Goal: Task Accomplishment & Management: Complete application form

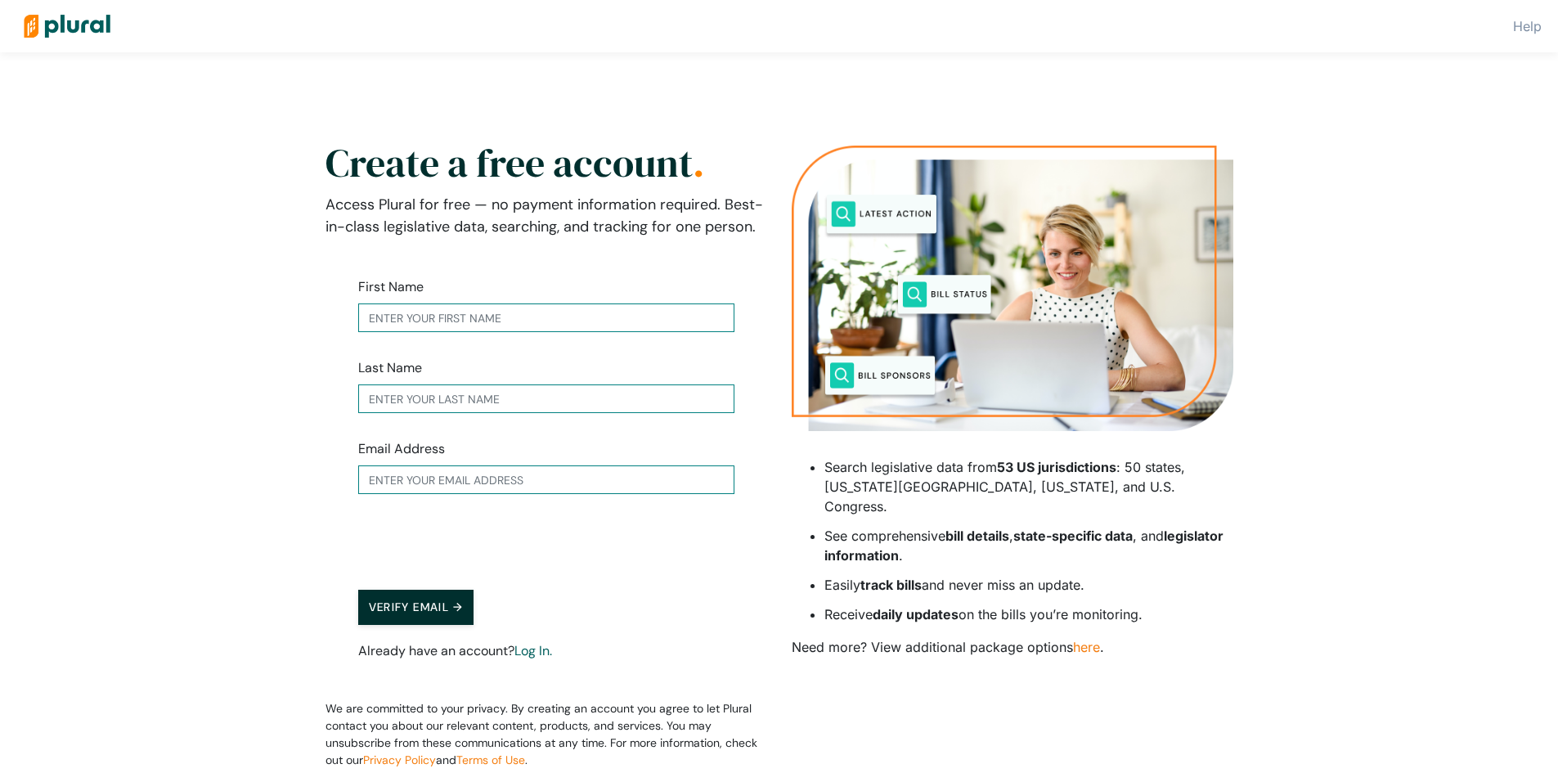
scroll to position [66, 0]
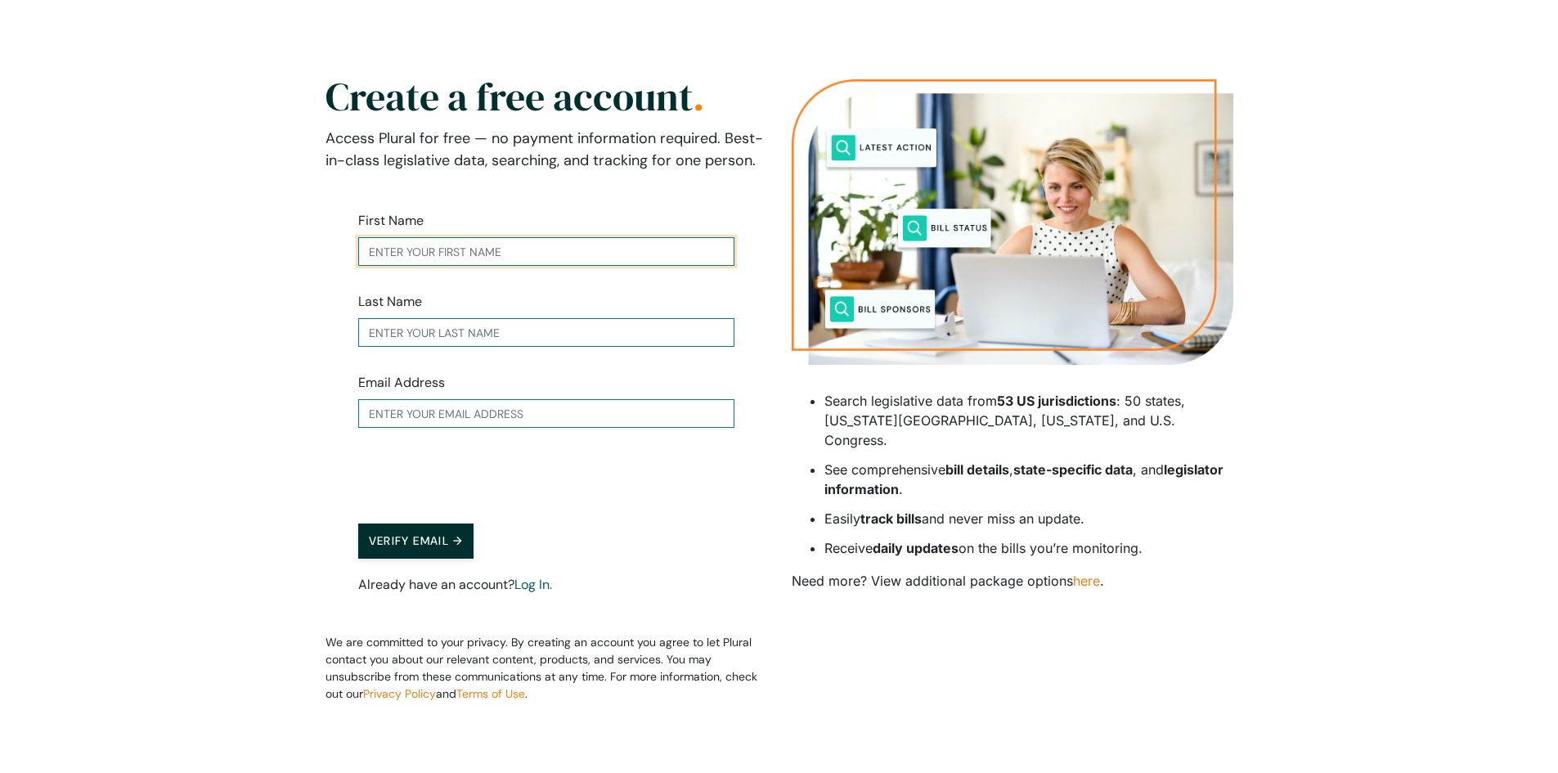
click at [445, 262] on input "text" at bounding box center [546, 251] width 376 height 29
type input "[PERSON_NAME]"
click at [406, 338] on input "text" at bounding box center [546, 332] width 376 height 29
type input "Bell"
click at [392, 420] on input "text" at bounding box center [546, 413] width 376 height 29
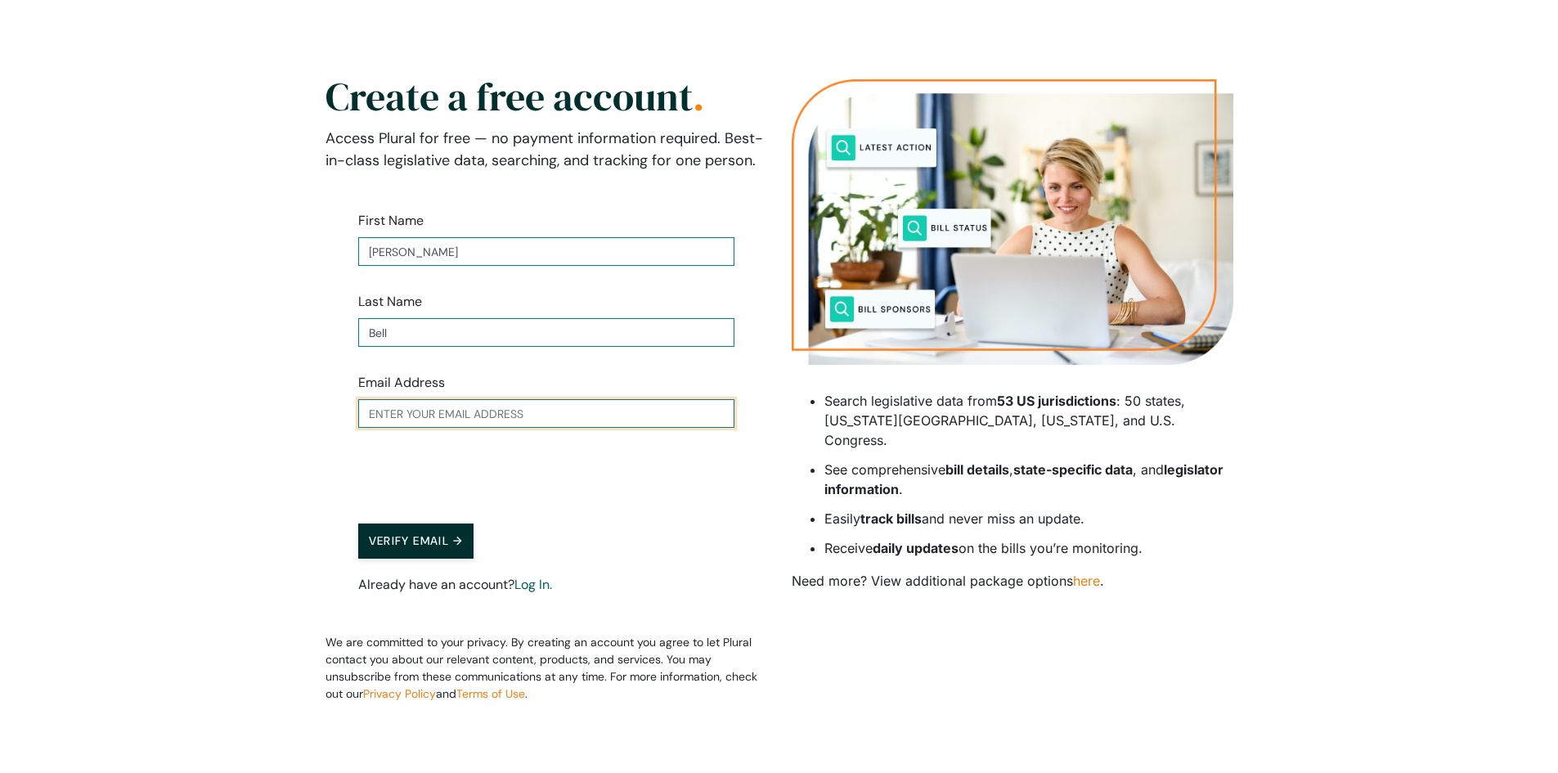
type input "laptopsforschool.com@gmail.com"
click at [414, 550] on button "Verify Email →" at bounding box center [416, 540] width 116 height 35
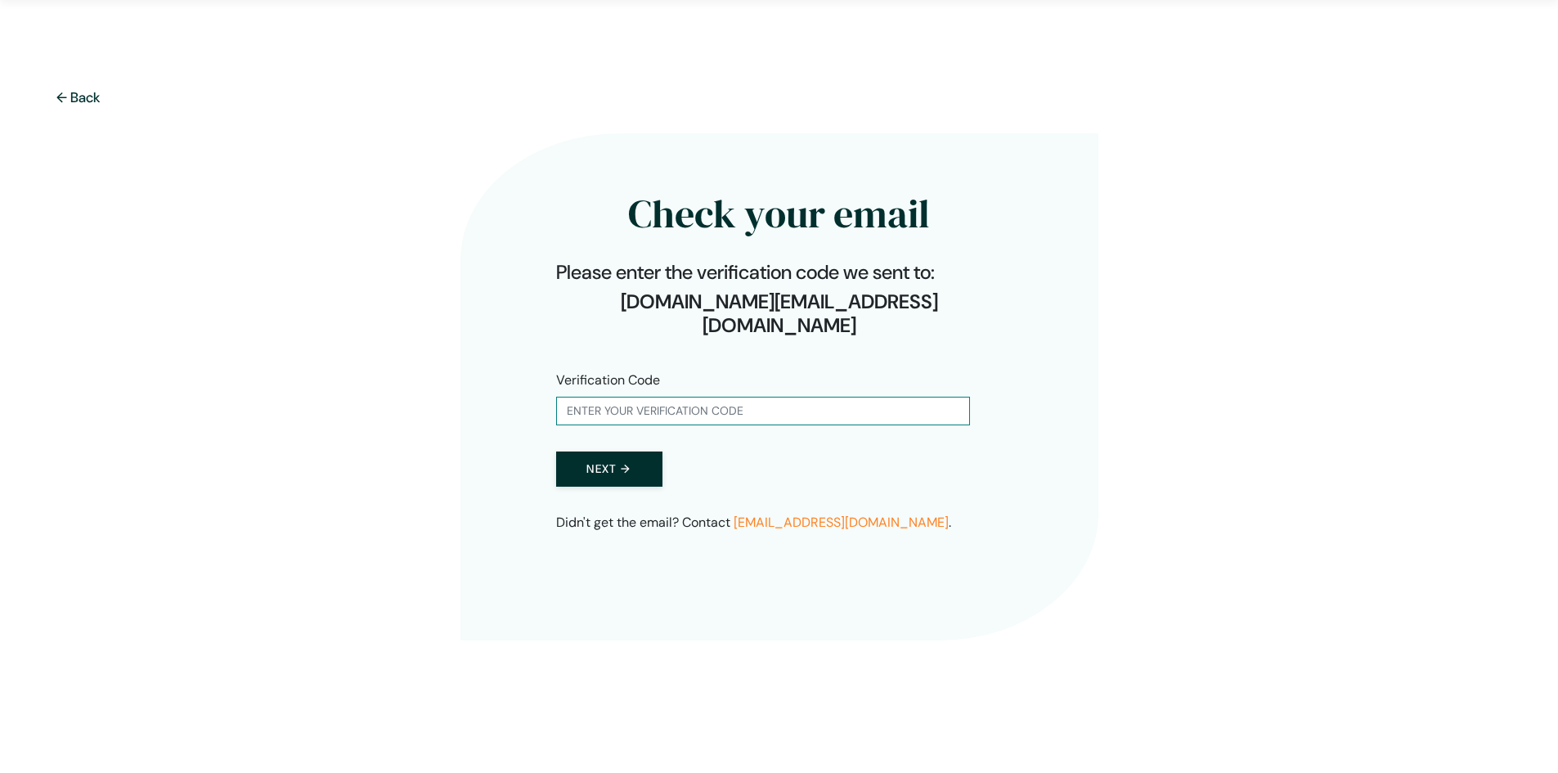
scroll to position [52, 0]
click at [685, 397] on input "text" at bounding box center [763, 411] width 414 height 29
type input "895013"
click at [648, 451] on button "Next →" at bounding box center [609, 468] width 106 height 35
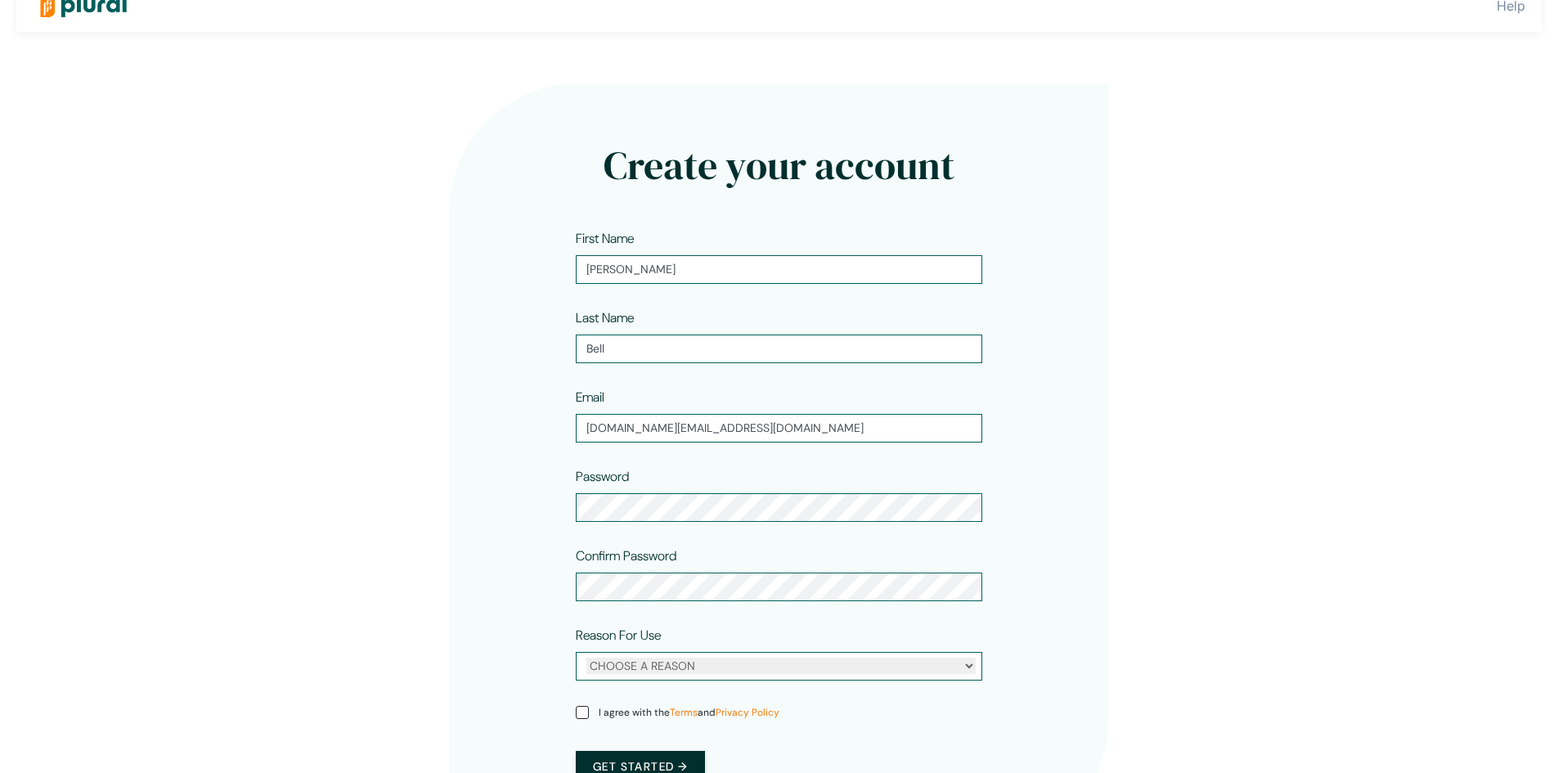
scroll to position [82, 0]
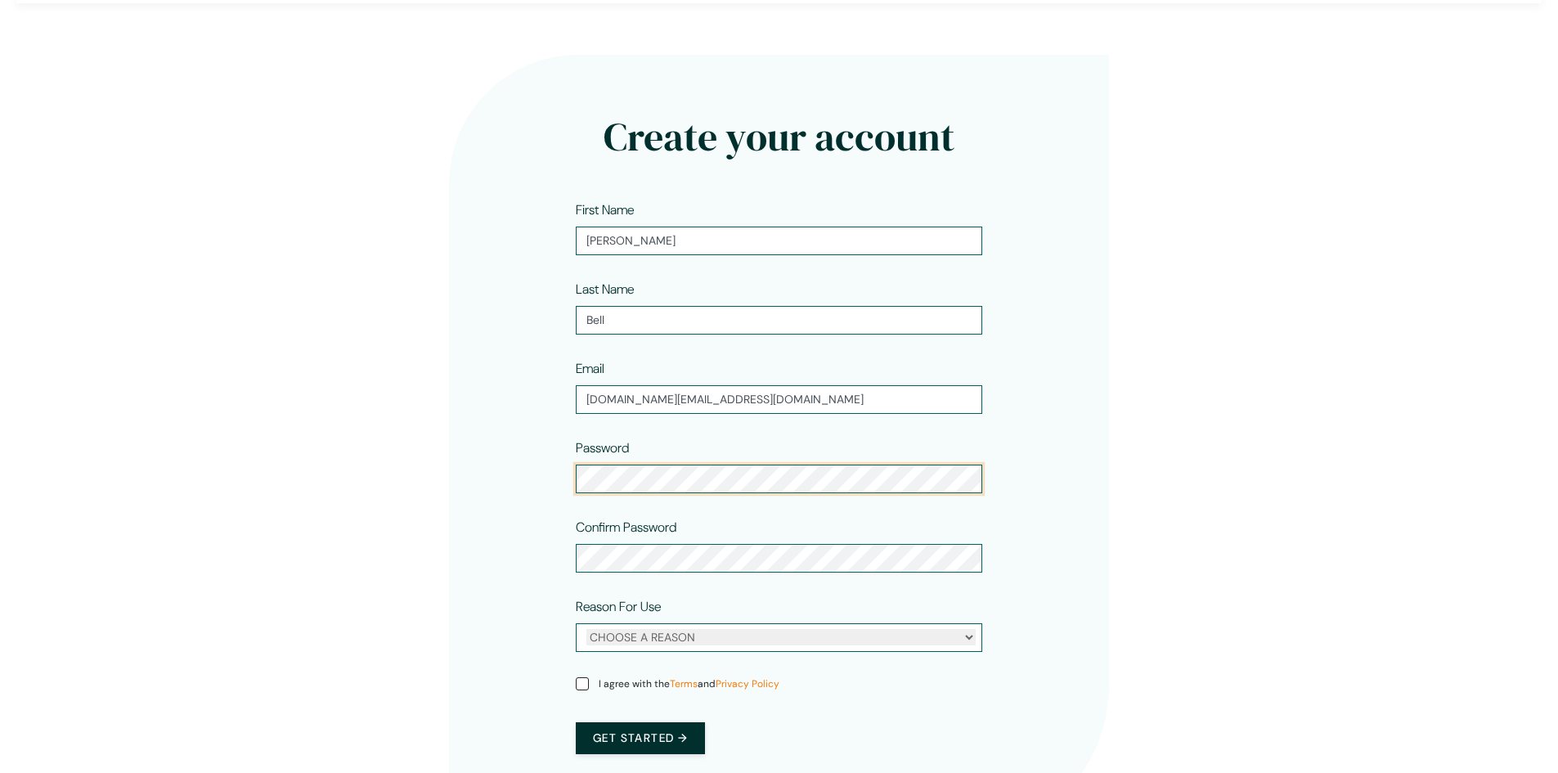
click at [550, 483] on div "Create your account First Name John Last Name Bell Email laptopsforschool.com@g…" at bounding box center [779, 446] width 660 height 782
click at [493, 475] on div "Create your account First Name John Last Name Bell Email laptopsforschool.com@g…" at bounding box center [779, 446] width 660 height 782
click at [1211, 491] on div "Create your account First Name John Last Name Bell Email laptopsforschool.com@g…" at bounding box center [779, 440] width 989 height 796
click at [976, 636] on div "CHOOSE A REASON Personal Professional" at bounding box center [779, 637] width 406 height 29
click at [965, 639] on select "CHOOSE A REASON Personal Professional" at bounding box center [780, 637] width 389 height 16
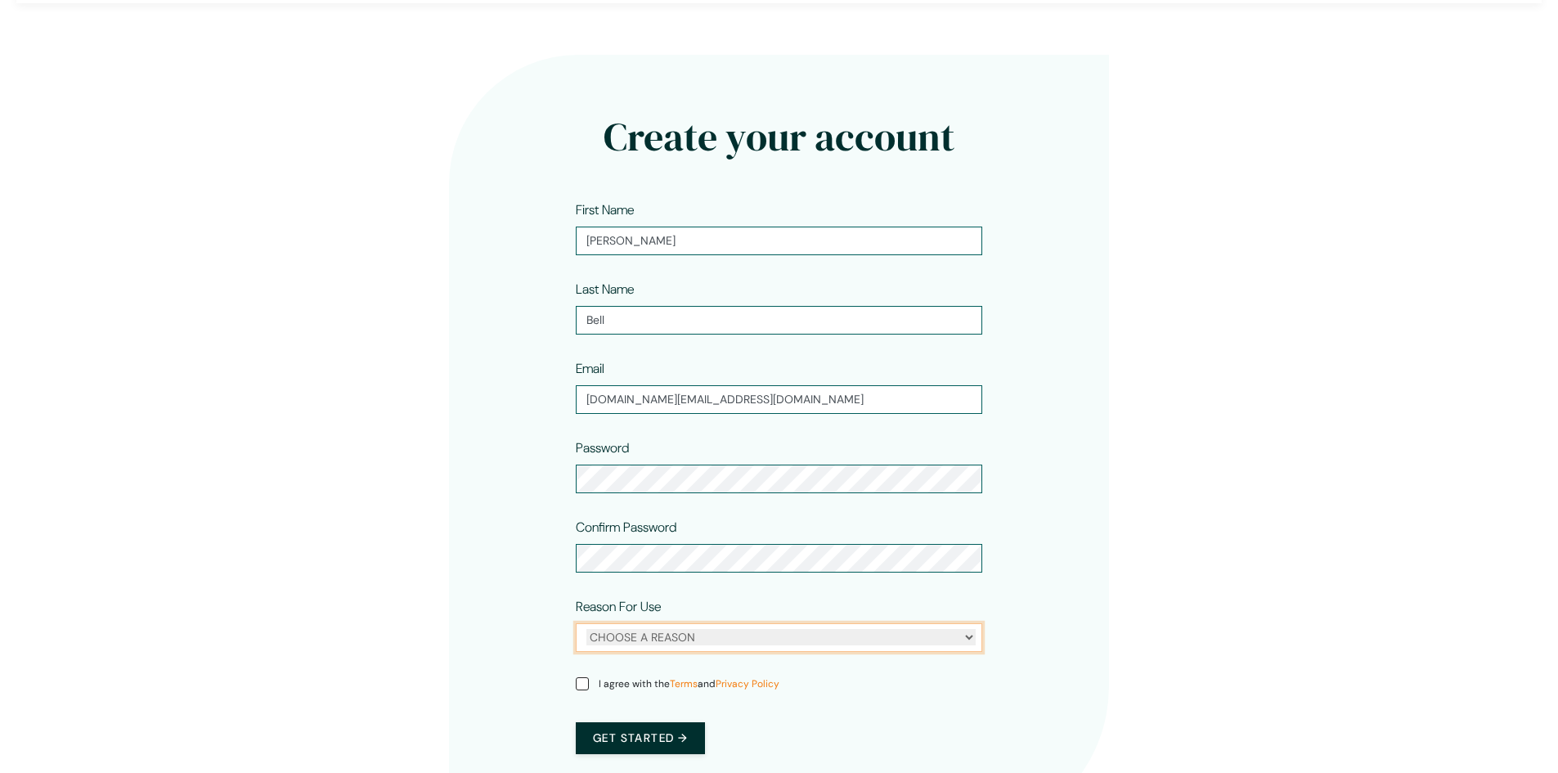
select select "personal"
click at [586, 629] on select "CHOOSE A REASON Personal Professional" at bounding box center [780, 637] width 389 height 16
click at [580, 688] on input "I agree with the Terms and Privacy Policy" at bounding box center [582, 683] width 13 height 13
checkbox input "true"
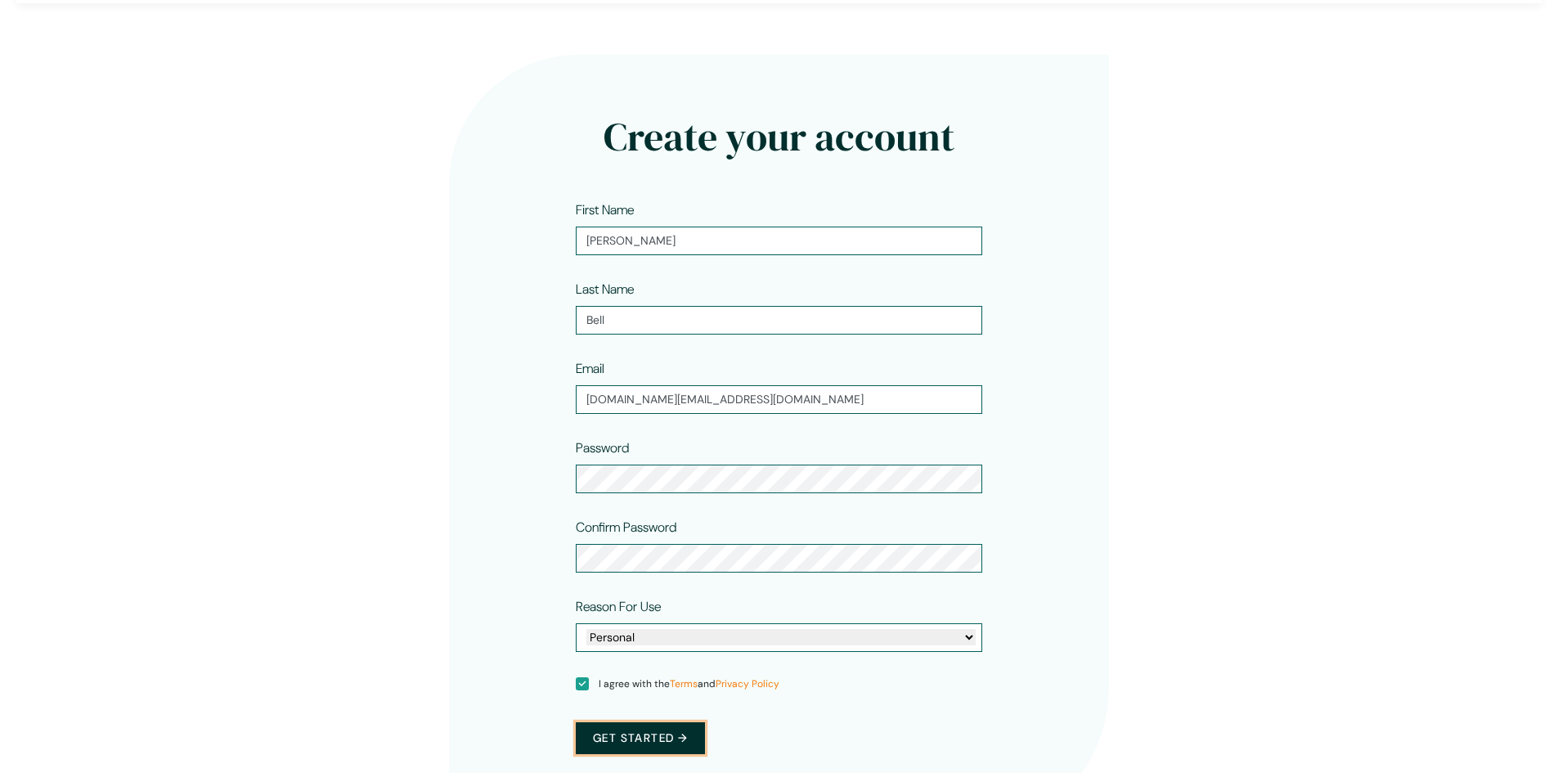
click at [585, 731] on button "Get started →" at bounding box center [640, 738] width 129 height 32
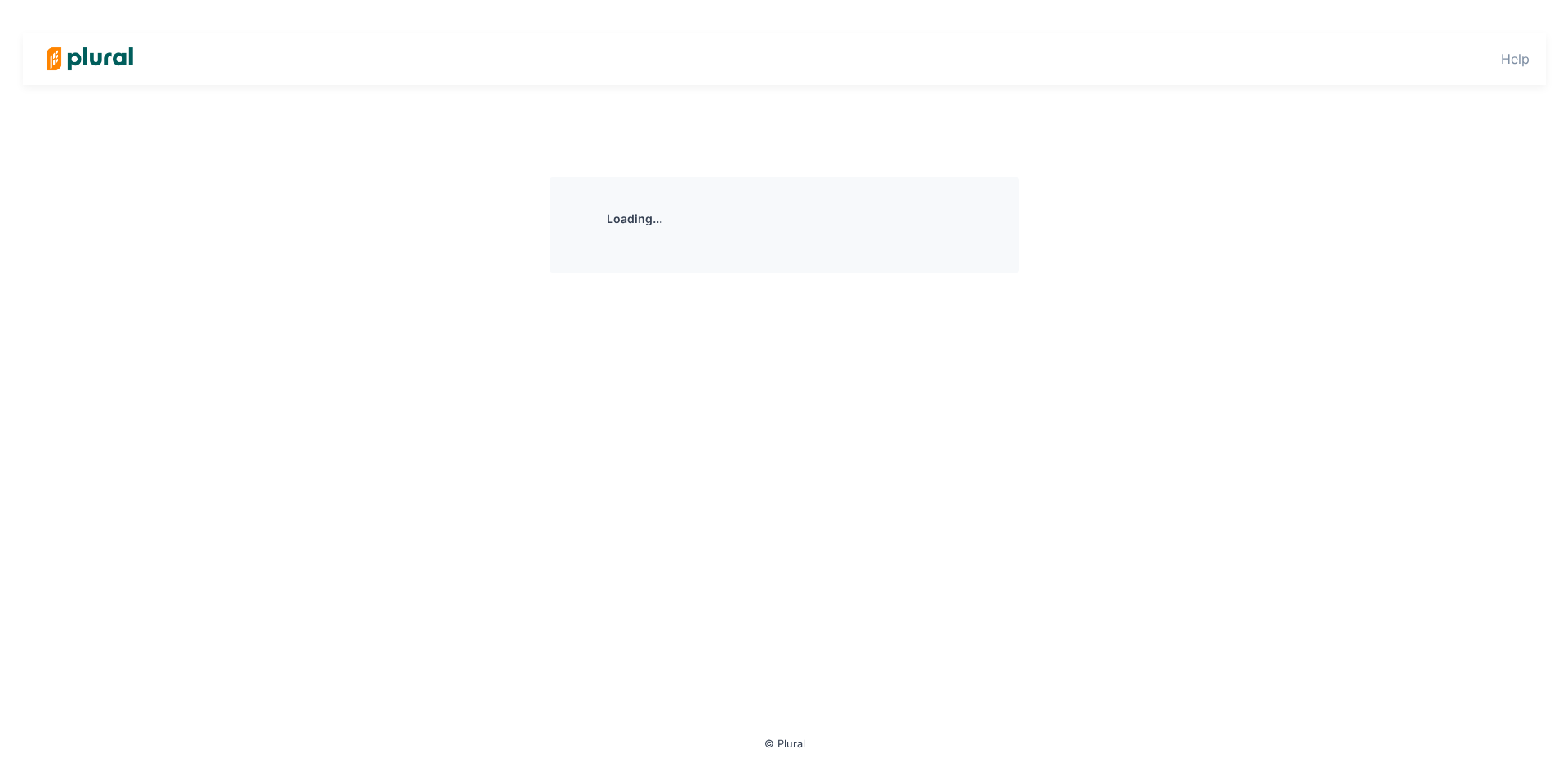
scroll to position [0, 0]
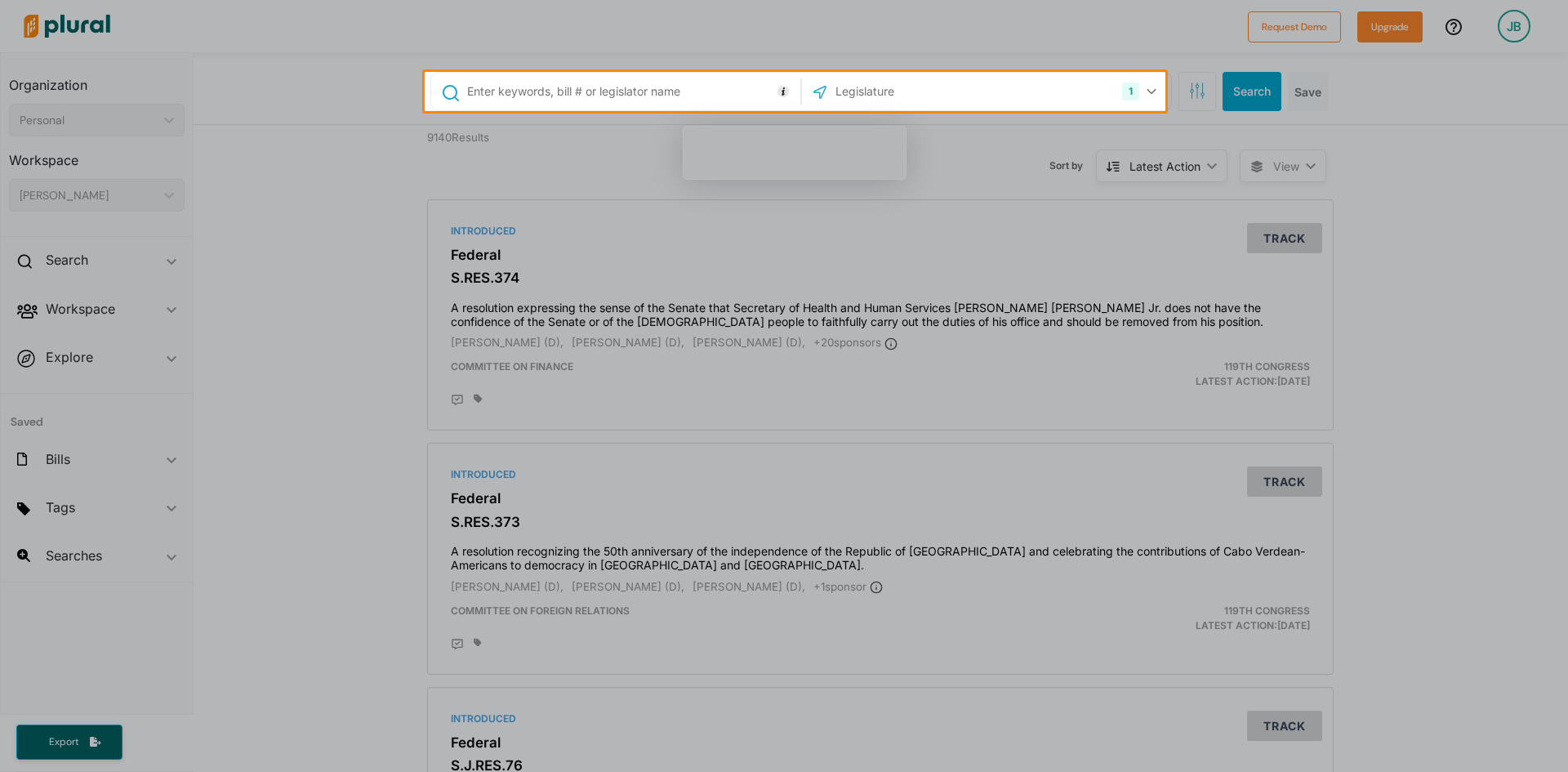
click at [1437, 416] on div at bounding box center [784, 440] width 1568 height 660
click at [1475, 204] on div at bounding box center [784, 440] width 1568 height 660
click at [1555, 172] on div at bounding box center [784, 440] width 1568 height 660
click at [1520, 327] on div at bounding box center [784, 440] width 1568 height 660
drag, startPoint x: 1499, startPoint y: 301, endPoint x: 1483, endPoint y: 281, distance: 25.6
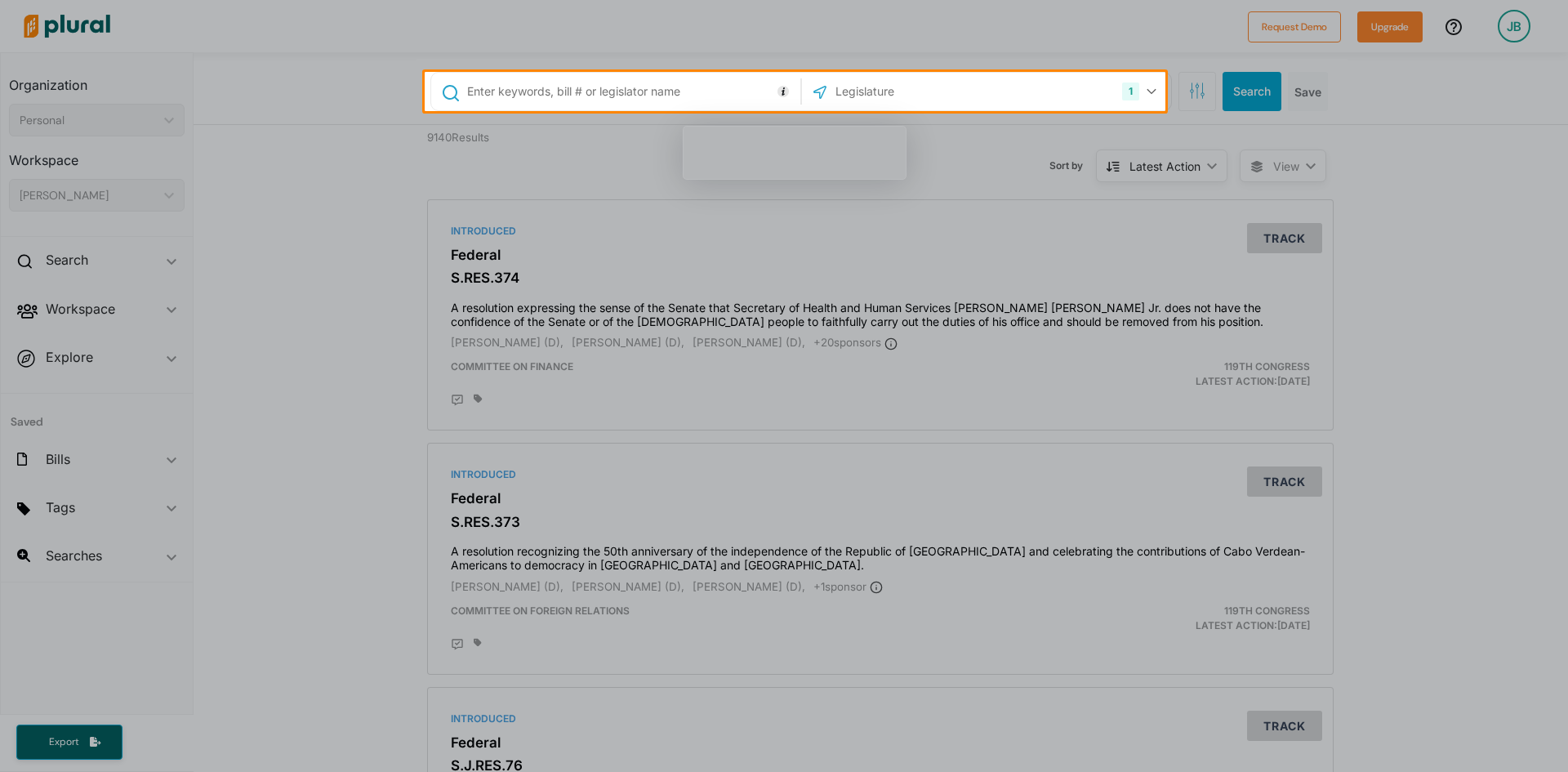
click at [1497, 290] on div at bounding box center [784, 440] width 1568 height 660
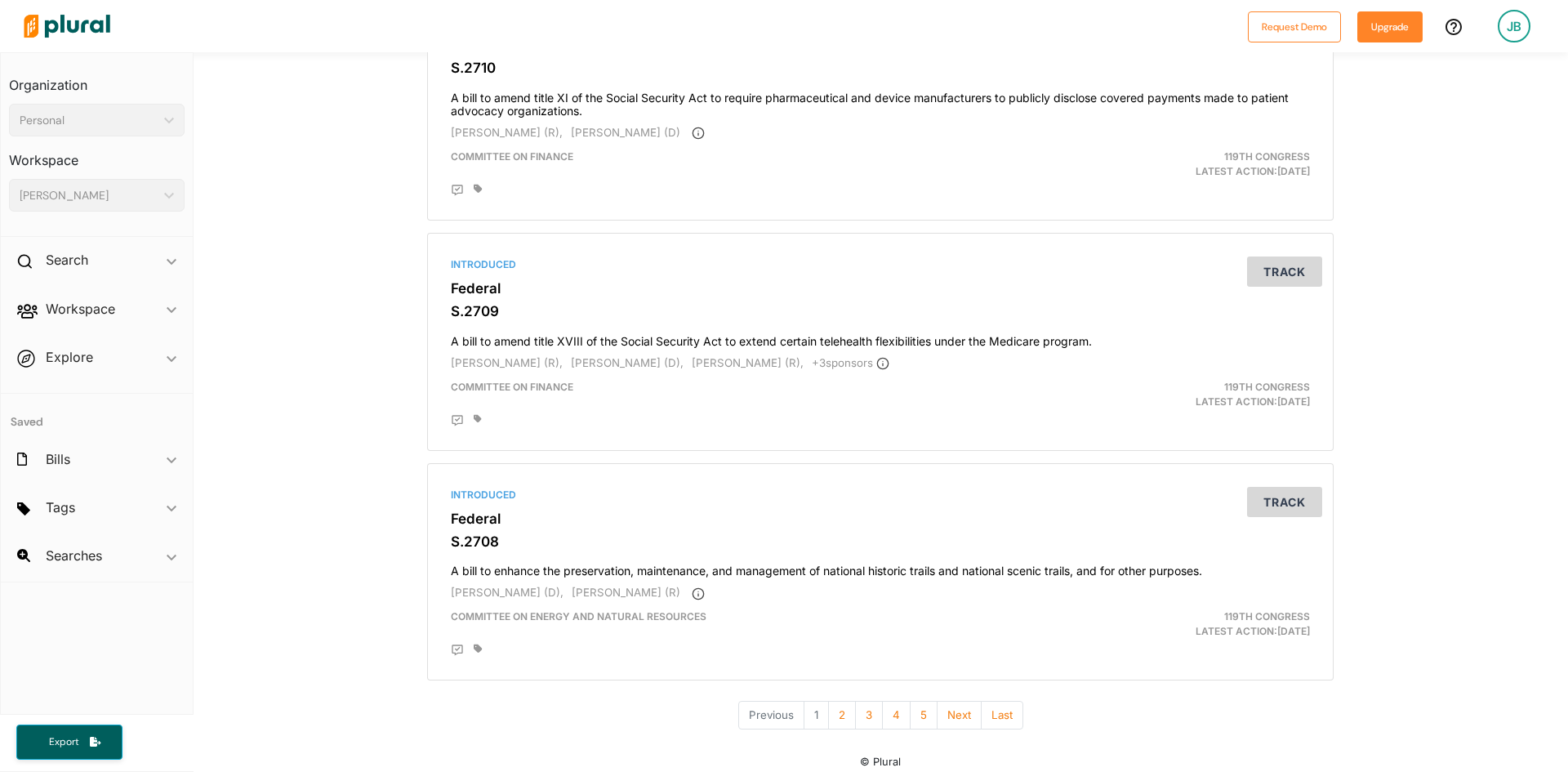
scroll to position [5458, 0]
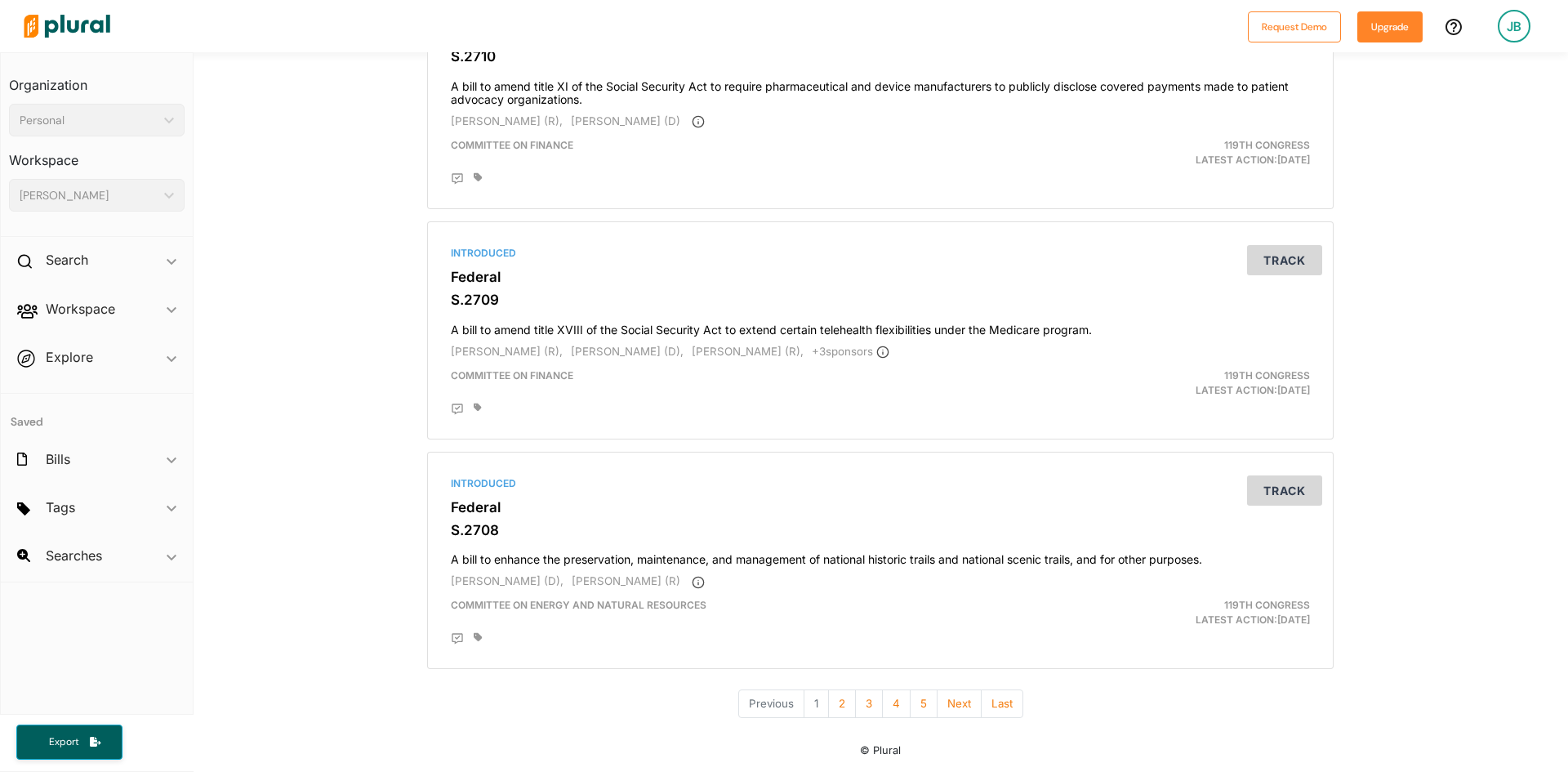
click at [170, 359] on span "Explore ic_keyboard_arrow_down Overview" at bounding box center [97, 360] width 192 height 44
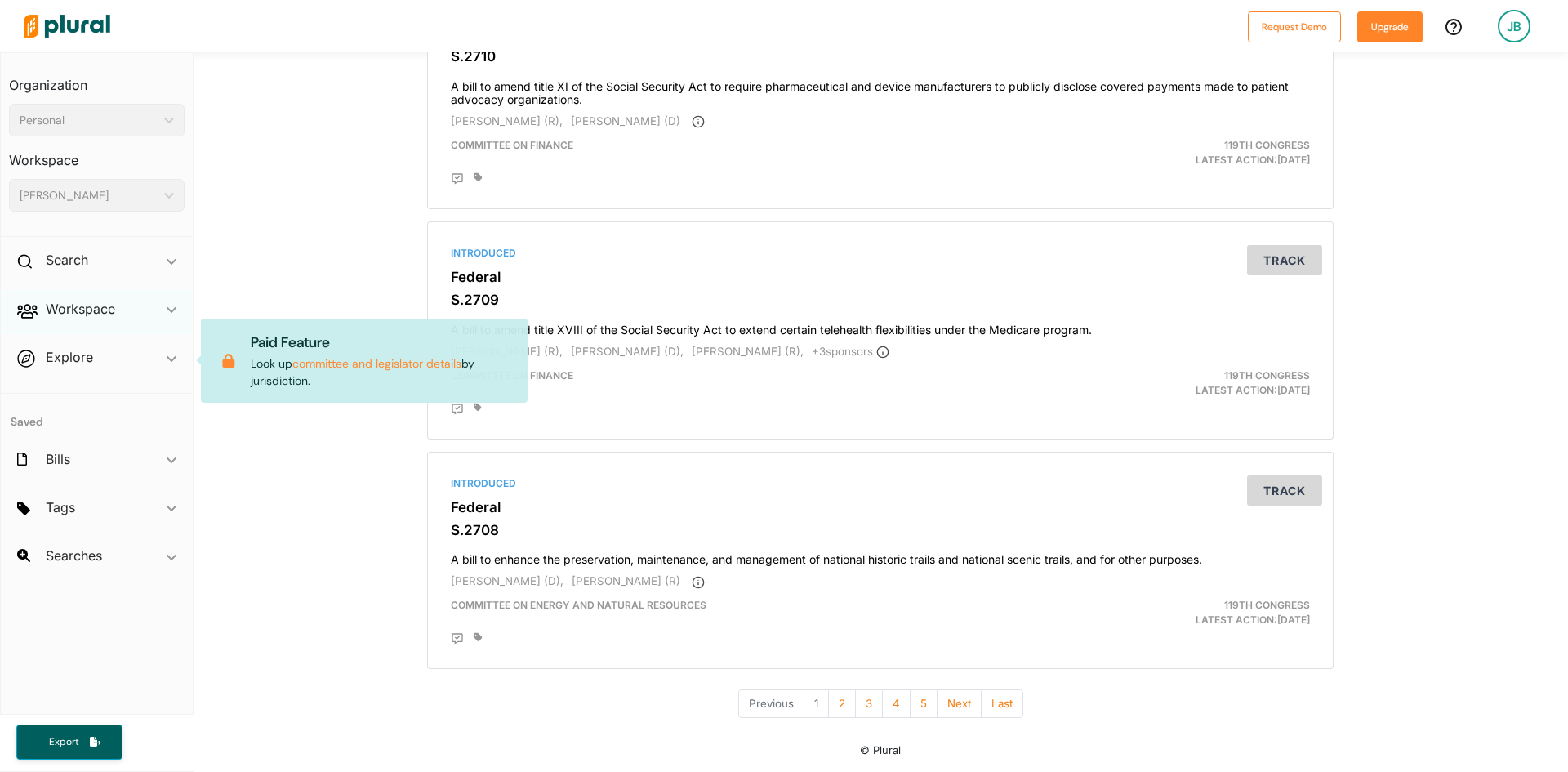
click at [168, 307] on icon "ic_keyboard_arrow_down" at bounding box center [172, 310] width 10 height 7
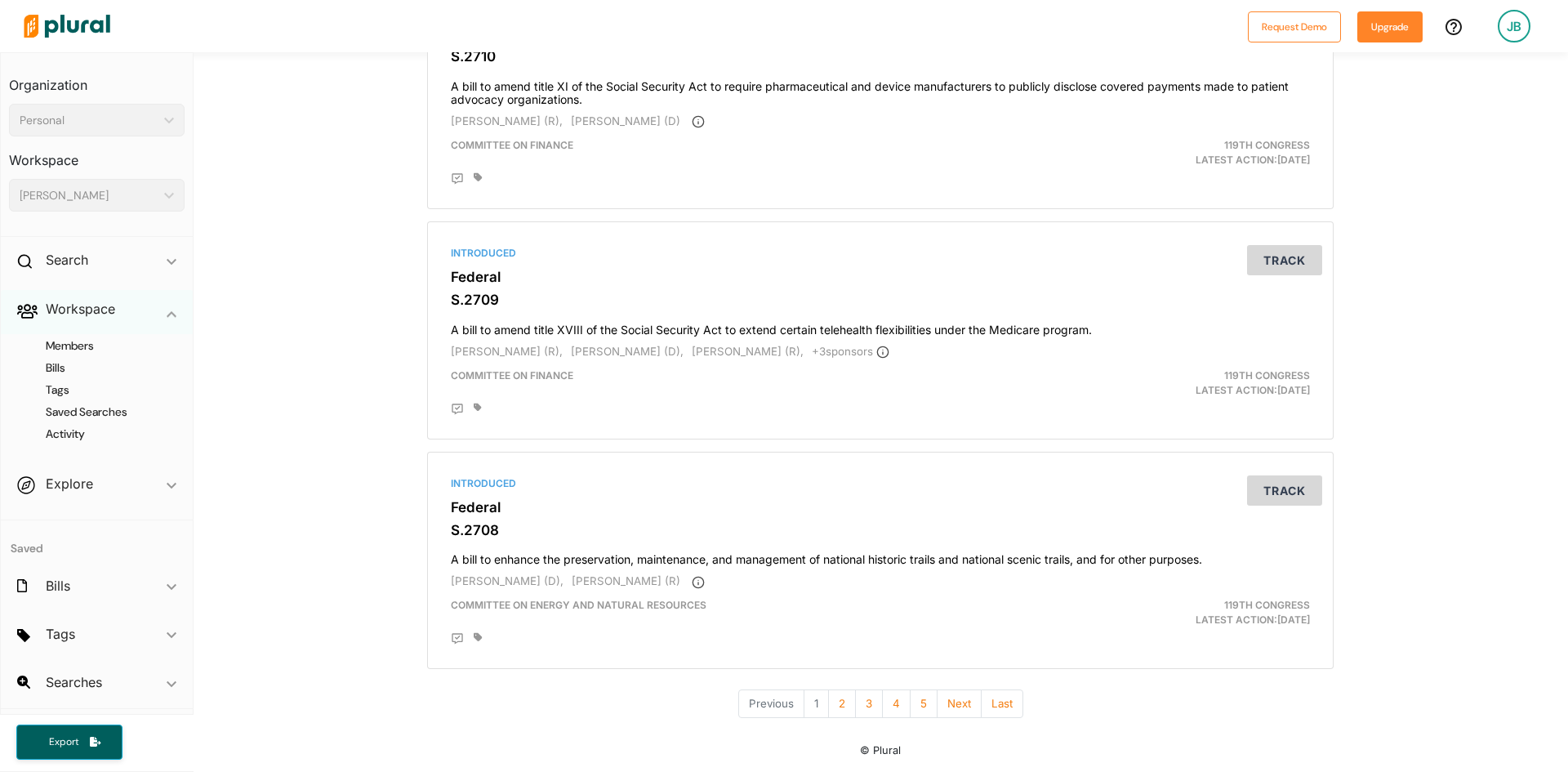
click at [168, 306] on span "ic_keyboard_arrow_down" at bounding box center [172, 312] width 10 height 25
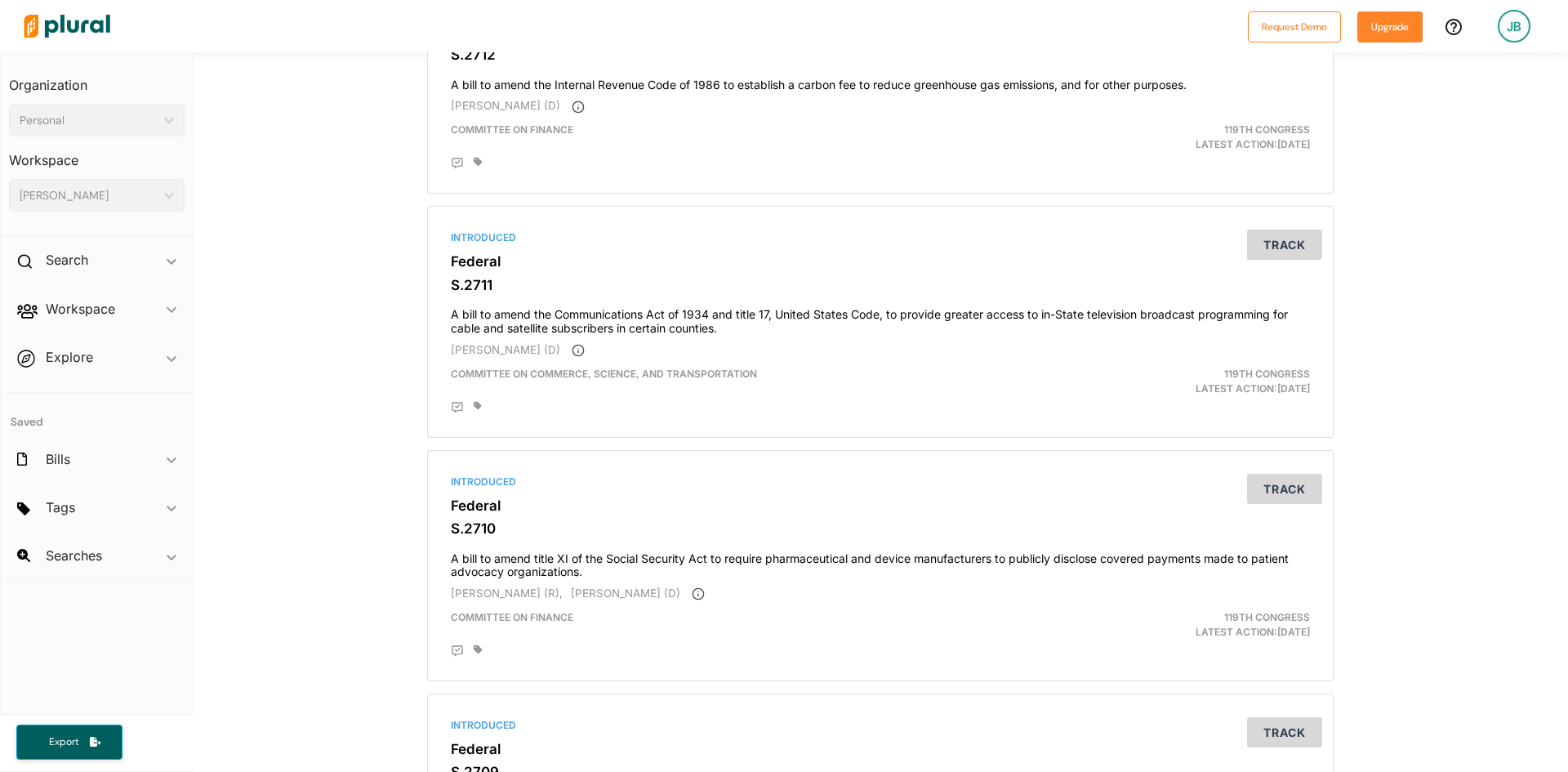
scroll to position [4968, 0]
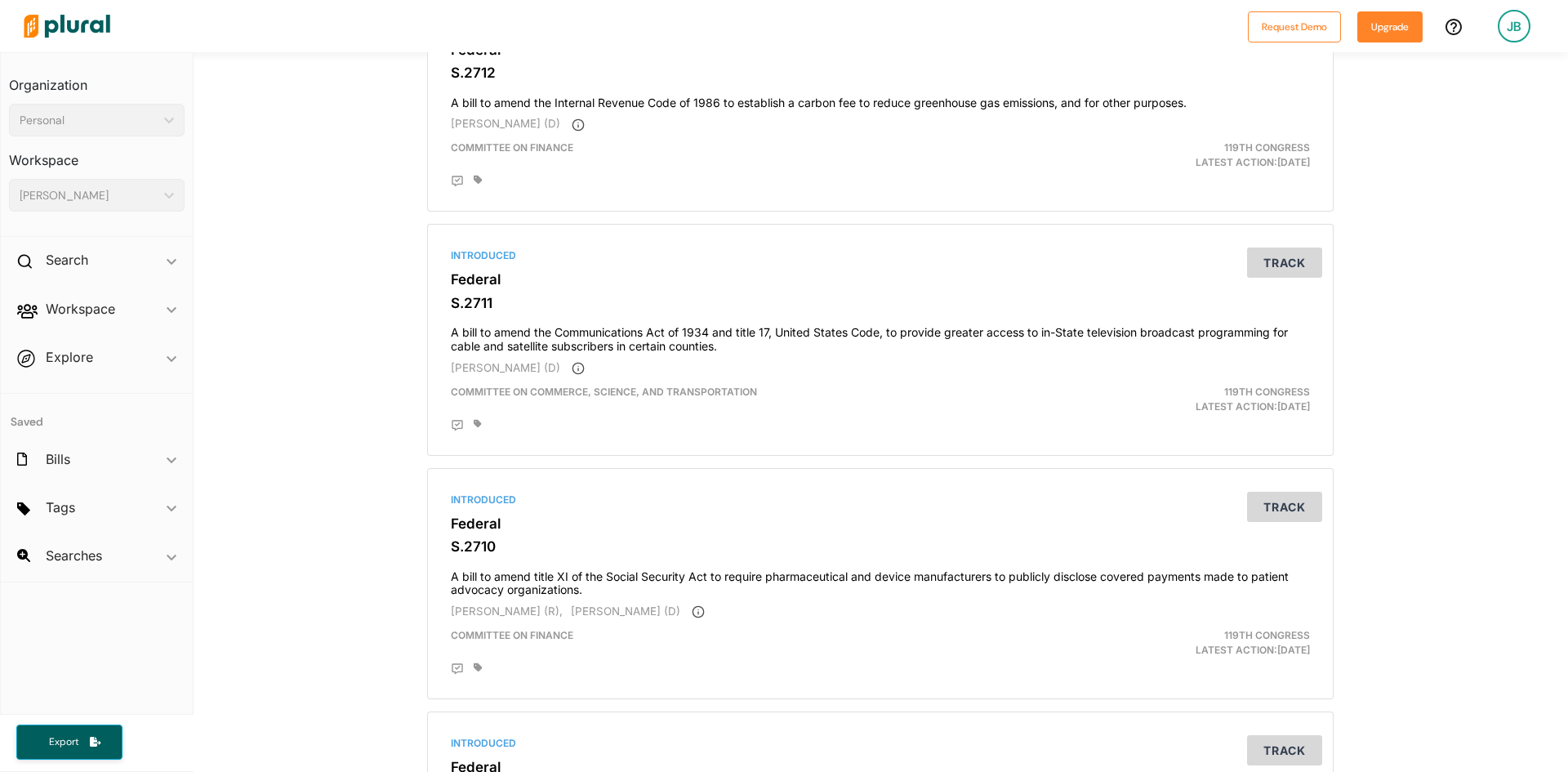
click at [89, 31] on img at bounding box center [67, 26] width 114 height 57
click at [41, 23] on img at bounding box center [67, 26] width 114 height 57
click at [1511, 29] on div "JB" at bounding box center [1513, 26] width 33 height 33
click at [1484, 73] on link "Account Settings" at bounding box center [1470, 72] width 143 height 41
